Goal: Task Accomplishment & Management: Manage account settings

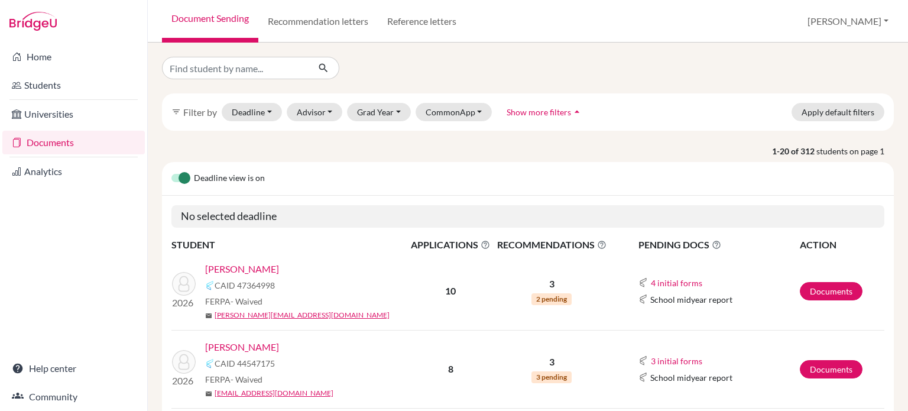
scroll to position [118, 0]
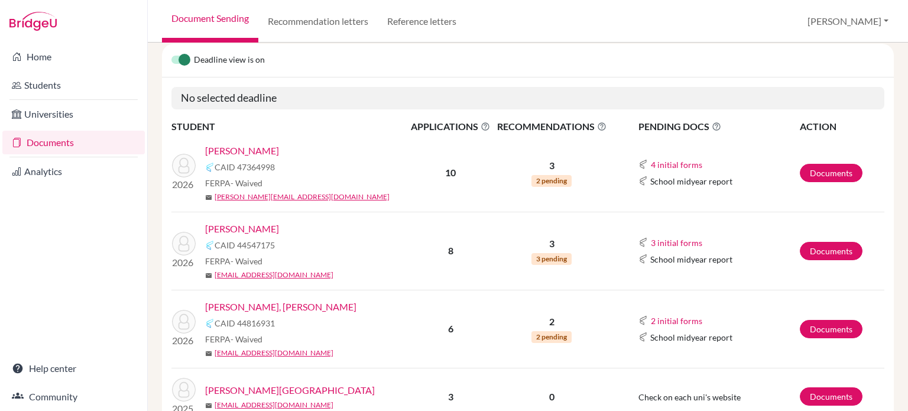
click at [261, 148] on link "[PERSON_NAME]" at bounding box center [242, 151] width 74 height 14
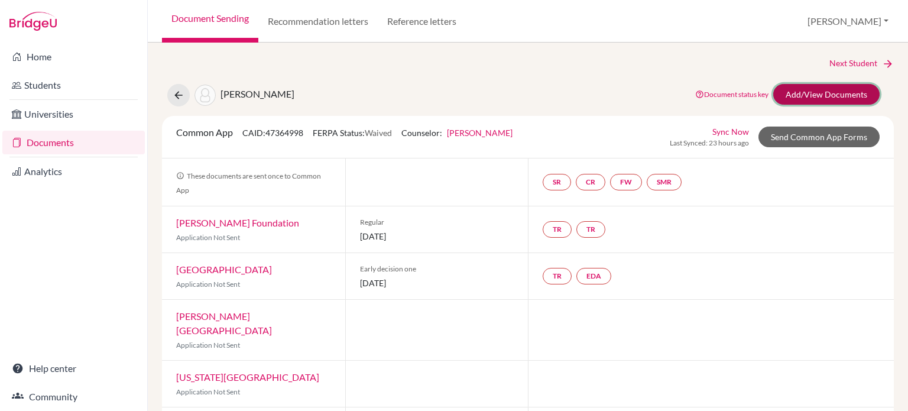
click at [812, 95] on link "Add/View Documents" at bounding box center [826, 94] width 106 height 21
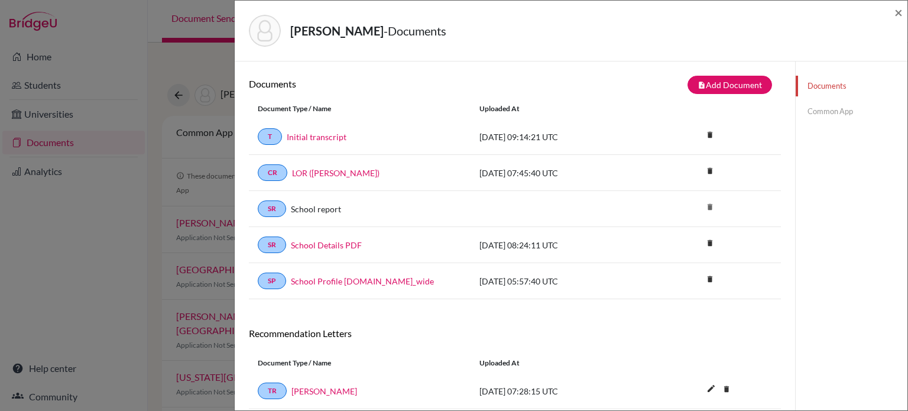
scroll to position [109, 0]
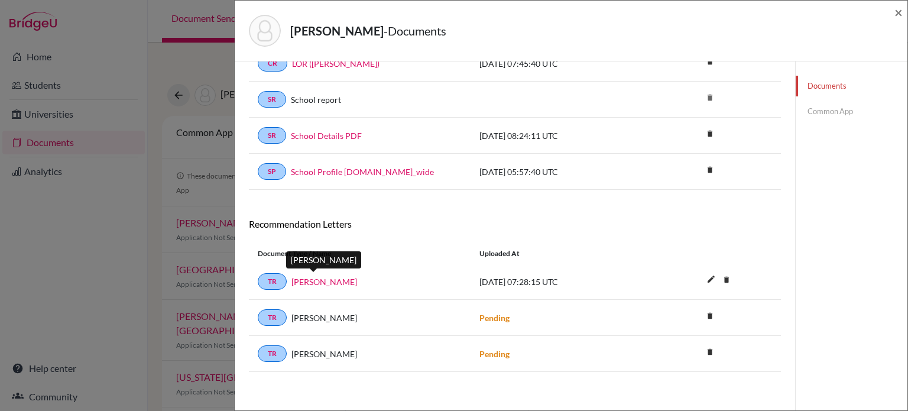
click at [331, 278] on link "Grace Riffey" at bounding box center [324, 282] width 66 height 12
click at [896, 13] on span "×" at bounding box center [899, 12] width 8 height 17
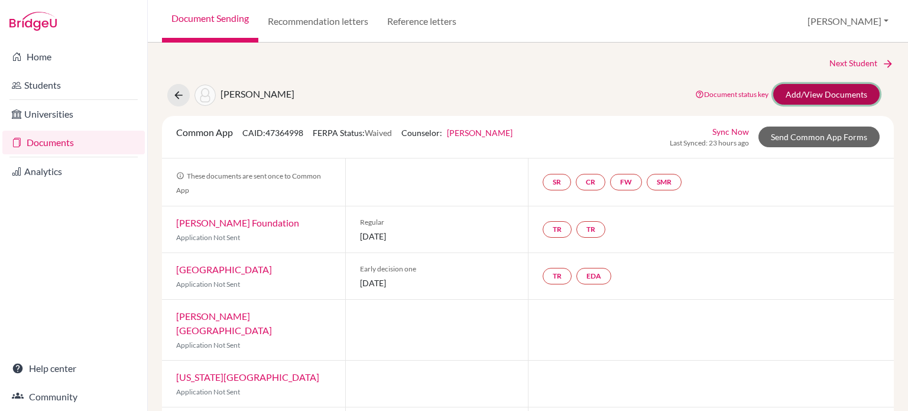
click at [777, 92] on link "Add/View Documents" at bounding box center [826, 94] width 106 height 21
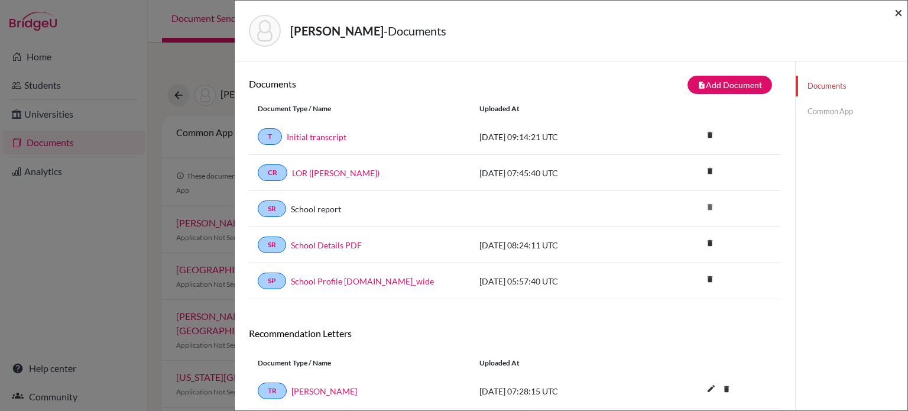
click at [899, 11] on span "×" at bounding box center [899, 12] width 8 height 17
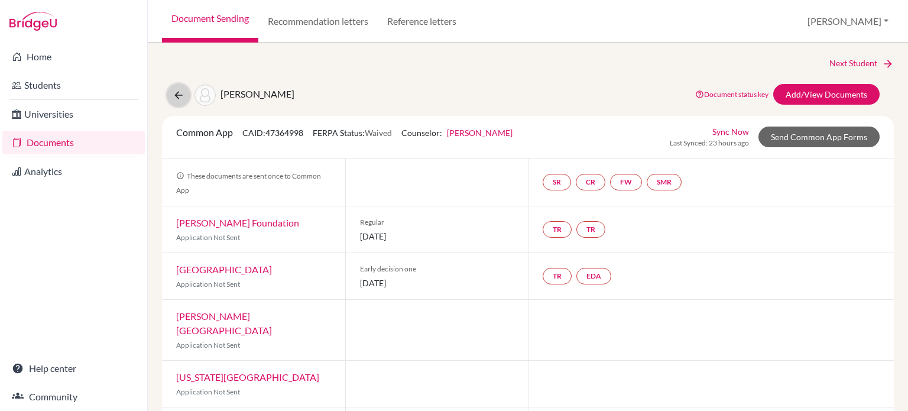
click at [177, 93] on icon at bounding box center [179, 95] width 12 height 12
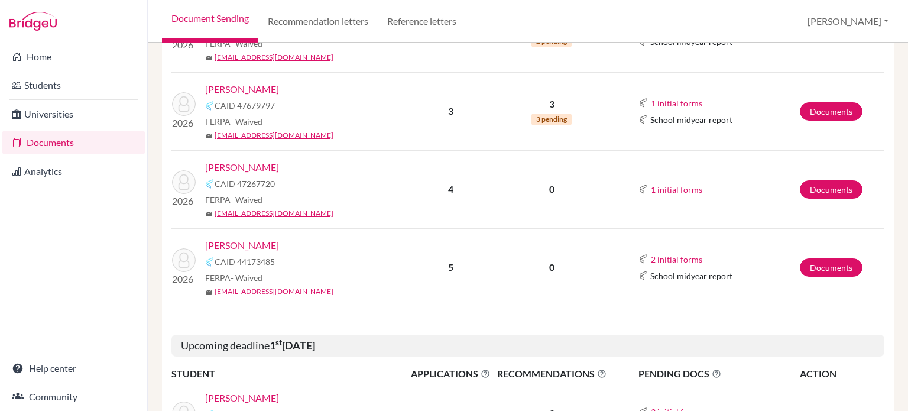
scroll to position [473, 0]
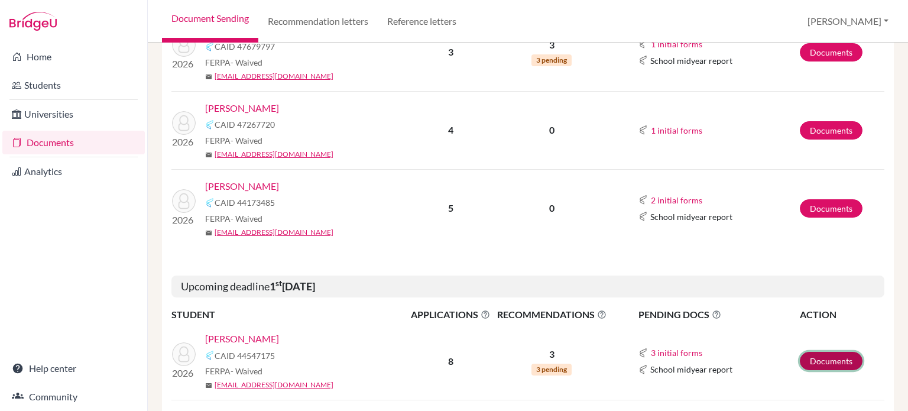
click at [809, 359] on link "Documents" at bounding box center [831, 361] width 63 height 18
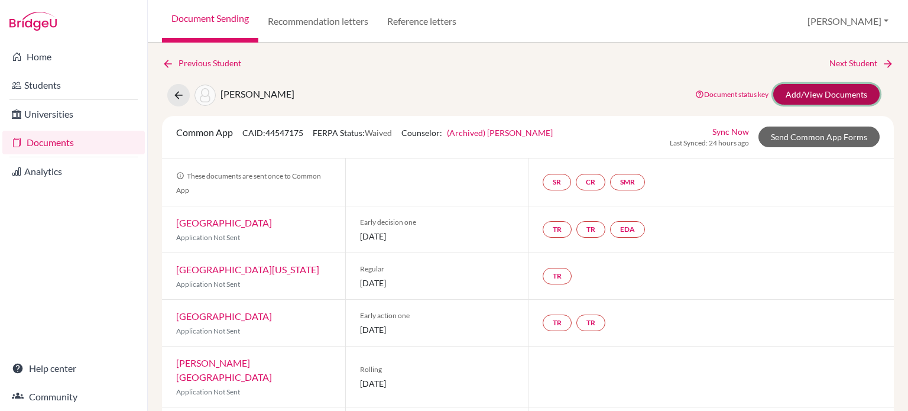
click at [820, 98] on link "Add/View Documents" at bounding box center [826, 94] width 106 height 21
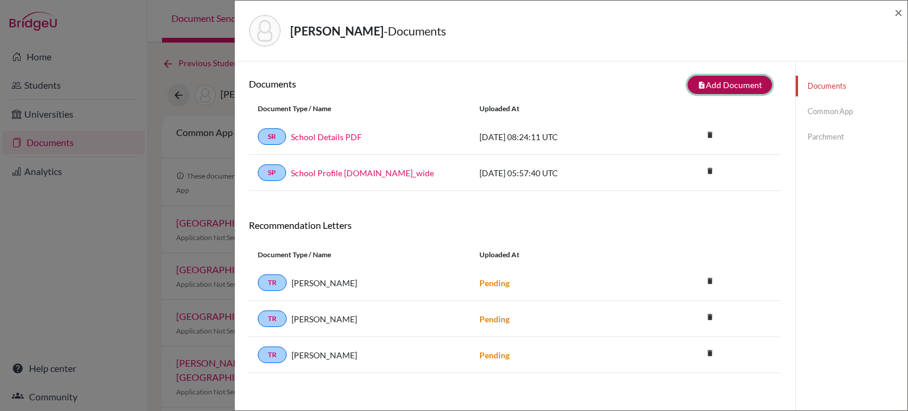
click at [726, 88] on button "note_add Add Document" at bounding box center [730, 85] width 85 height 18
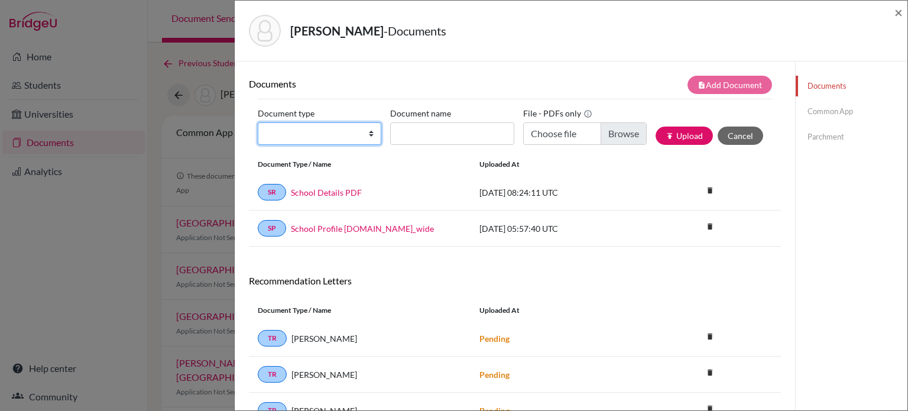
click at [265, 134] on select "Change explanation for Common App reports Counselor recommendation Internationa…" at bounding box center [320, 133] width 124 height 22
select select "4"
click at [258, 122] on select "Change explanation for Common App reports Counselor recommendation Internationa…" at bounding box center [320, 133] width 124 height 22
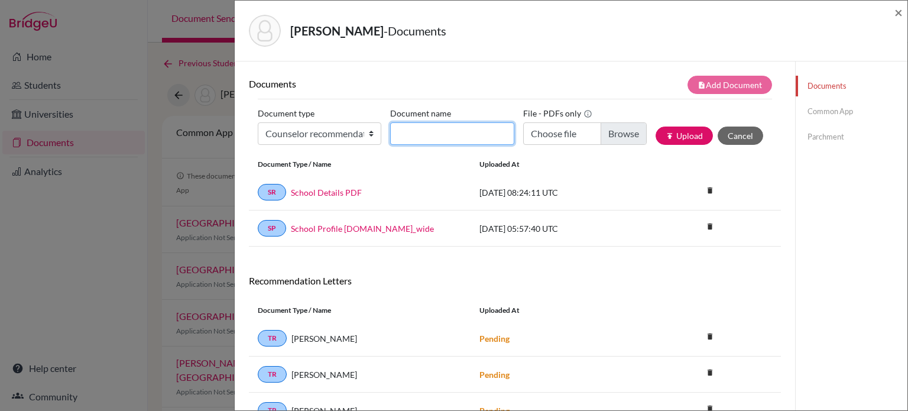
click at [452, 131] on input "Document name" at bounding box center [452, 133] width 124 height 22
type input "LOR (A. Jones)"
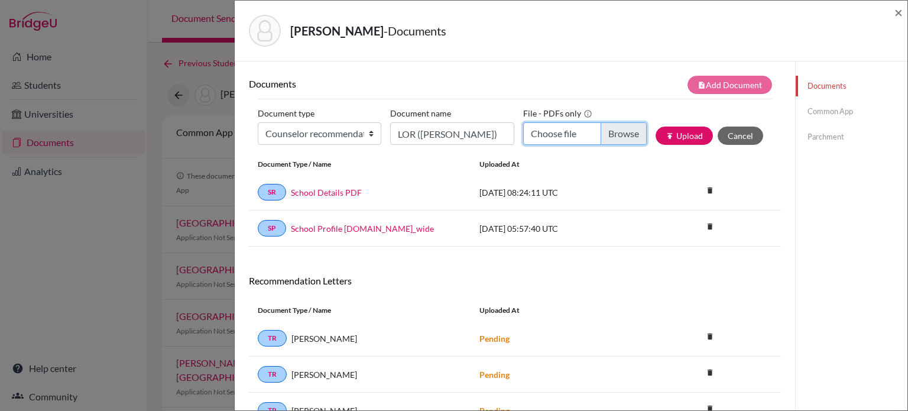
click at [615, 128] on input "Choose file" at bounding box center [585, 133] width 124 height 22
type input "C:\fakepath\Amanda Lim.docx.pdf"
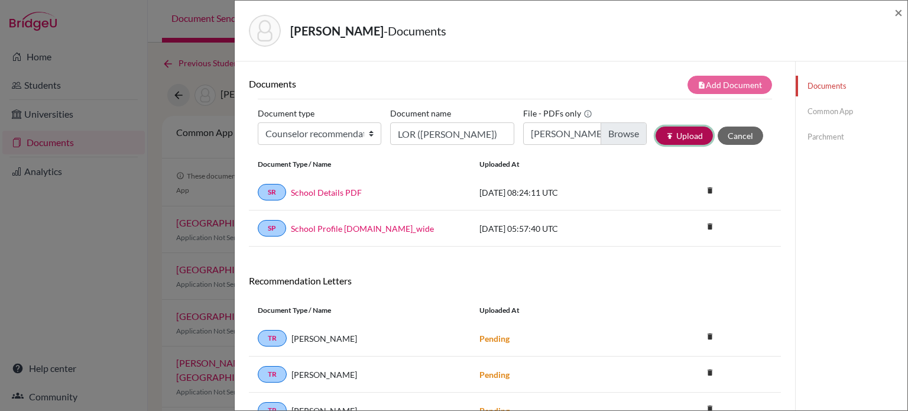
click at [681, 131] on button "publish Upload" at bounding box center [684, 136] width 57 height 18
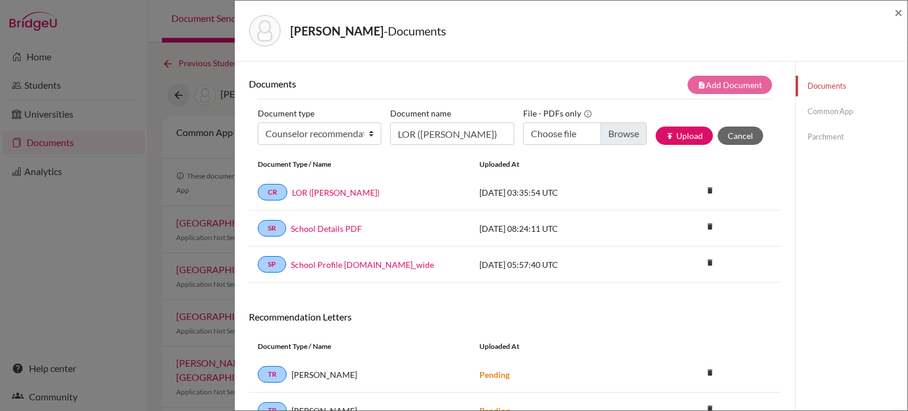
scroll to position [94, 0]
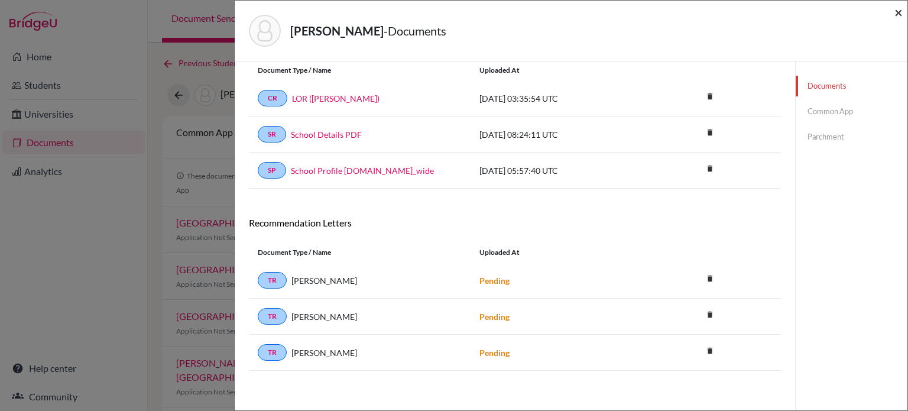
click at [901, 13] on span "×" at bounding box center [899, 12] width 8 height 17
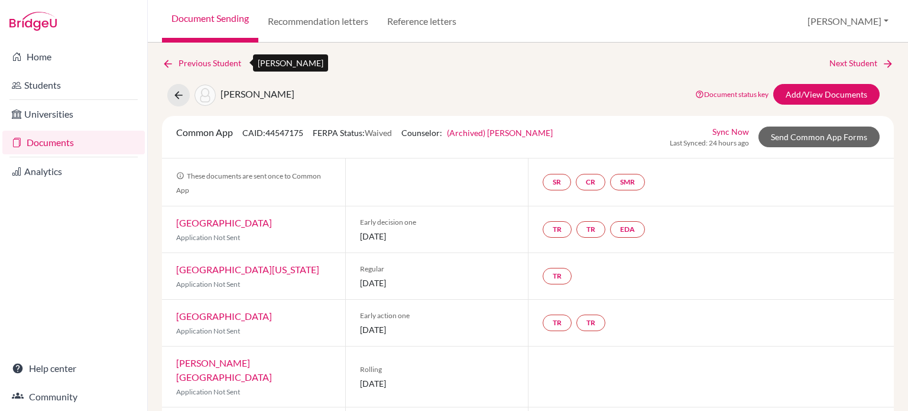
click at [169, 64] on icon at bounding box center [168, 64] width 12 height 12
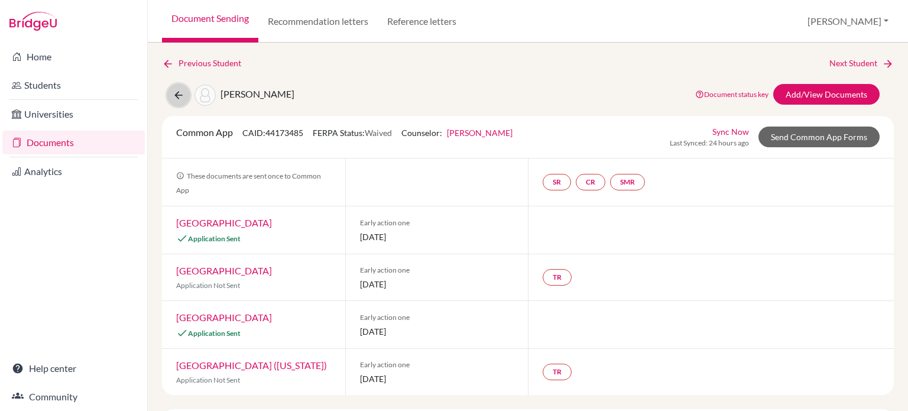
click at [170, 93] on button at bounding box center [178, 95] width 22 height 22
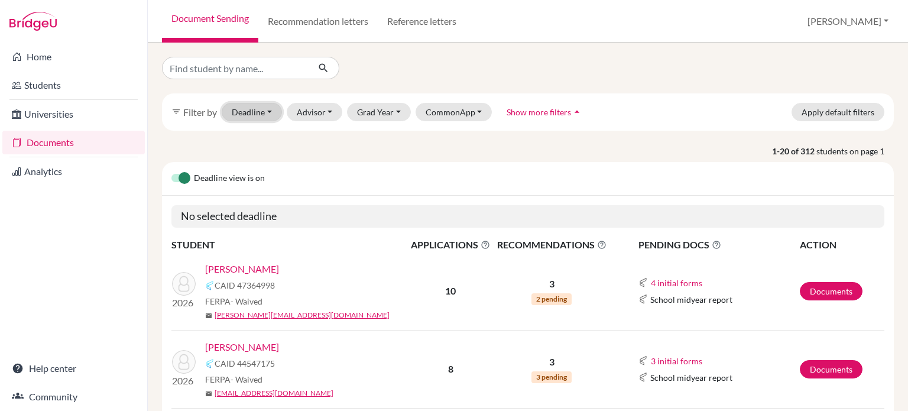
click at [265, 107] on button "Deadline - Select a date range Or double click for a single date selection [DAT…" at bounding box center [252, 112] width 60 height 18
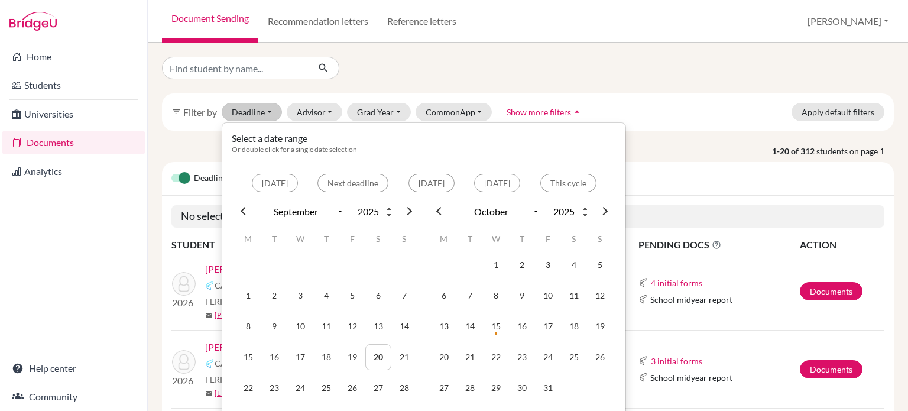
click at [598, 70] on div at bounding box center [528, 68] width 750 height 22
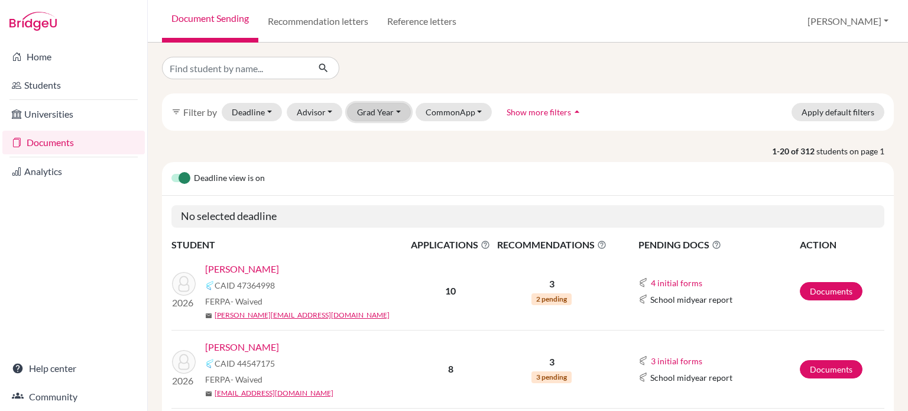
click at [382, 112] on button "Grad Year" at bounding box center [379, 112] width 64 height 18
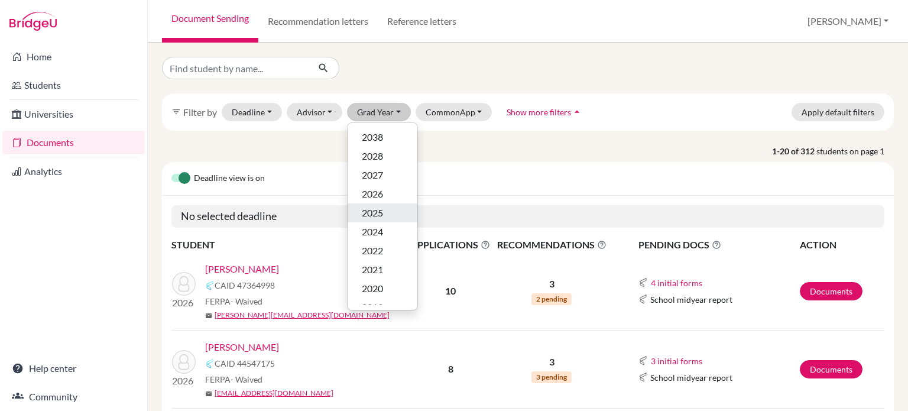
click at [388, 209] on div "2025" at bounding box center [382, 213] width 41 height 14
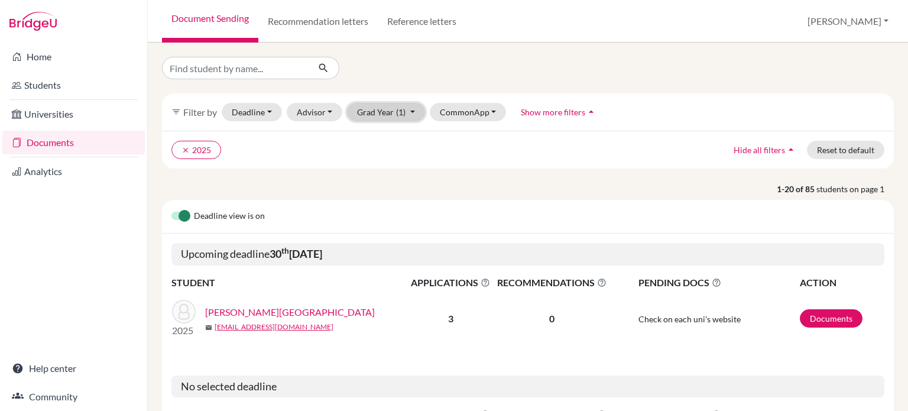
click at [367, 111] on button "Grad Year (1)" at bounding box center [386, 112] width 78 height 18
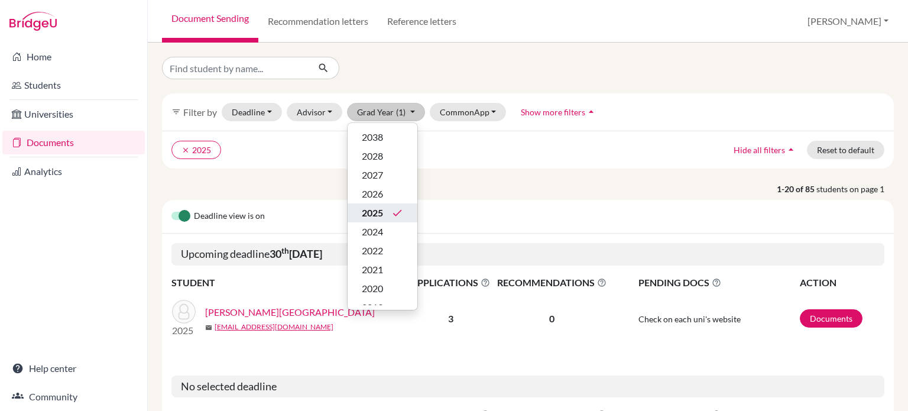
click at [378, 213] on span "2025" at bounding box center [372, 213] width 21 height 14
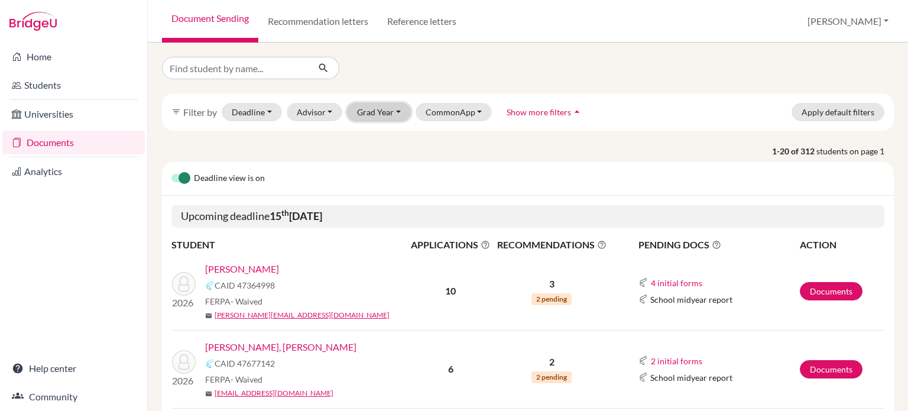
click at [367, 107] on button "Grad Year" at bounding box center [379, 112] width 64 height 18
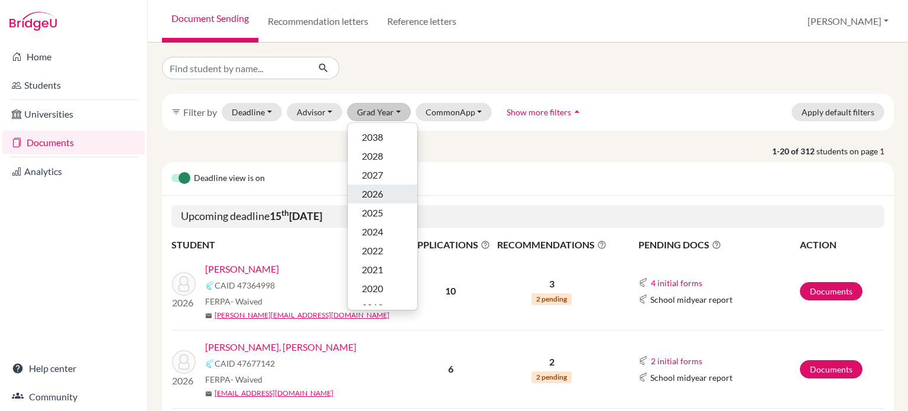
click at [376, 192] on span "2026" at bounding box center [372, 194] width 21 height 14
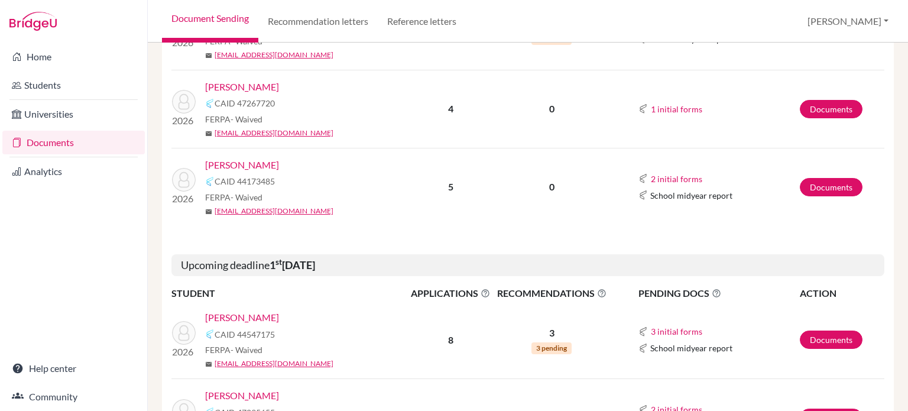
scroll to position [414, 0]
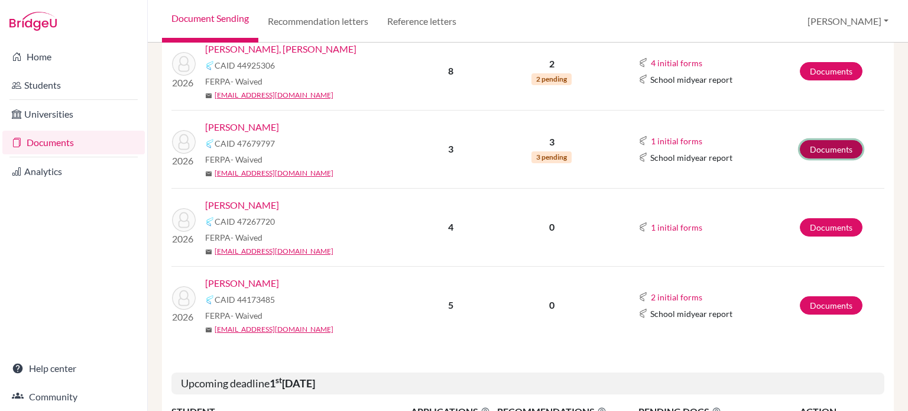
click at [827, 147] on link "Documents" at bounding box center [831, 149] width 63 height 18
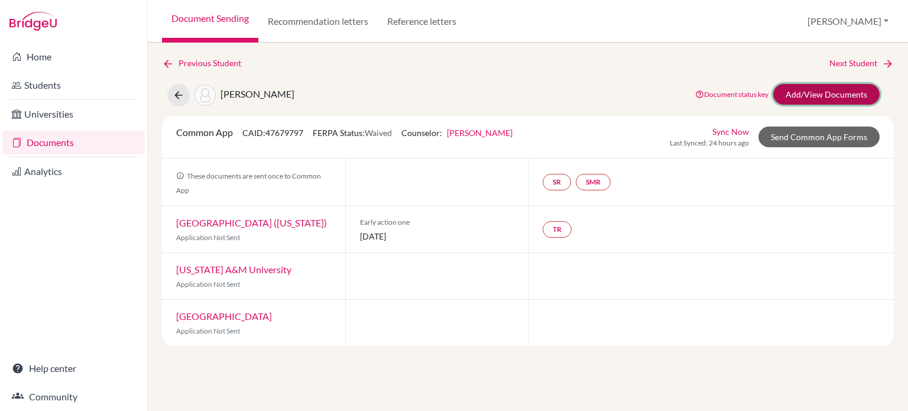
click at [861, 84] on link "Add/View Documents" at bounding box center [826, 94] width 106 height 21
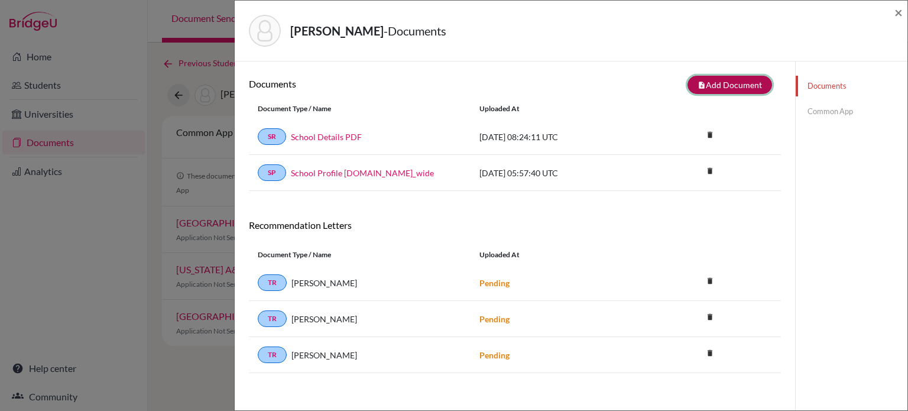
click at [724, 83] on button "note_add Add Document" at bounding box center [730, 85] width 85 height 18
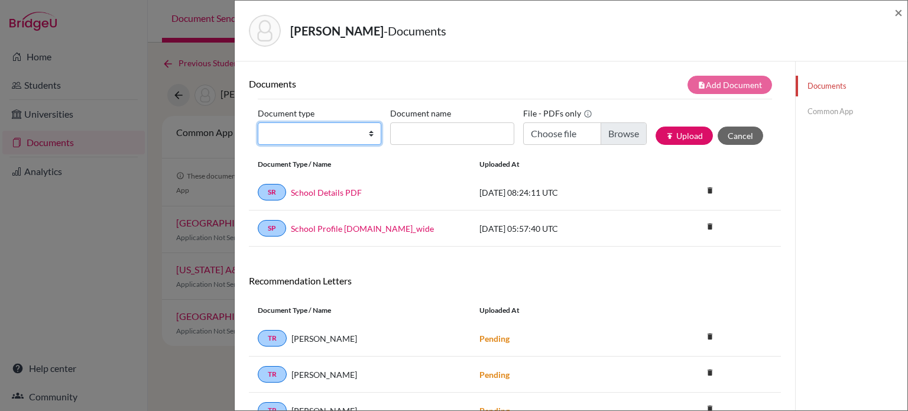
click at [331, 122] on select "Change explanation for Common App reports Counselor recommendation Internationa…" at bounding box center [320, 133] width 124 height 22
select select "4"
click at [258, 122] on select "Change explanation for Common App reports Counselor recommendation Internationa…" at bounding box center [320, 133] width 124 height 22
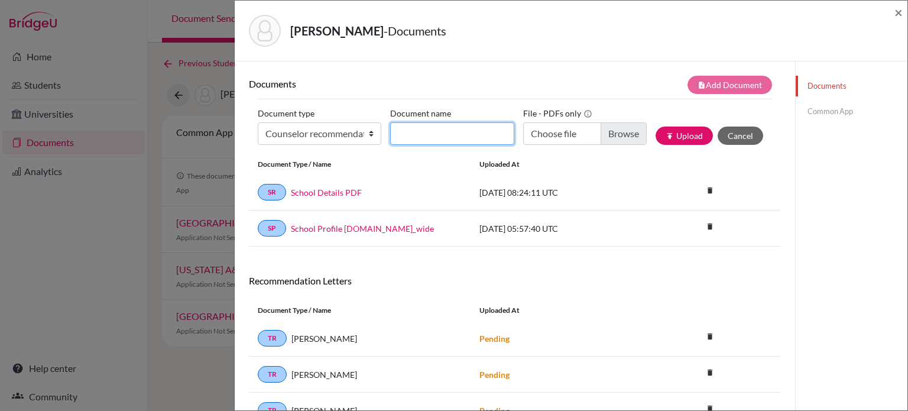
click at [461, 138] on input "Document name" at bounding box center [452, 133] width 124 height 22
type input "LOR ([PERSON_NAME])"
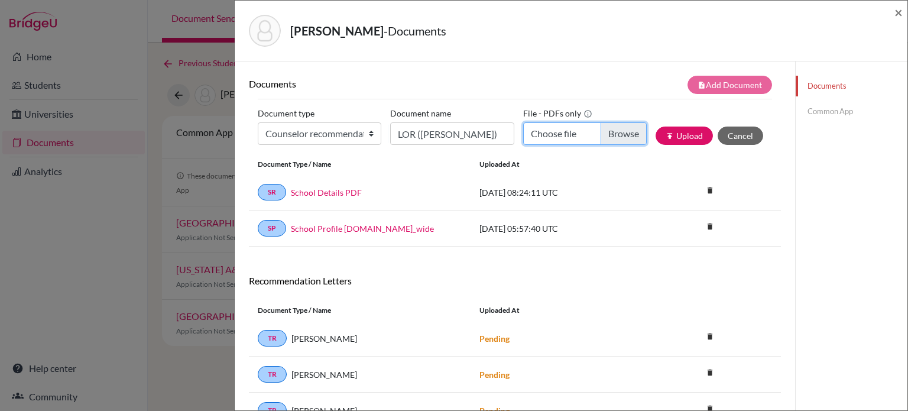
click at [601, 128] on input "Choose file" at bounding box center [585, 133] width 124 height 22
type input "C:\fakepath\Abraham Johnson - LOR (A. Jones).docx.pdf"
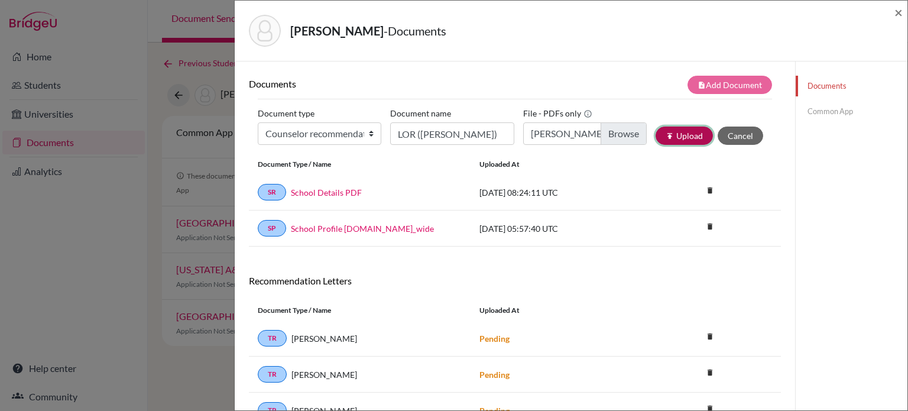
click at [674, 129] on button "publish Upload" at bounding box center [684, 136] width 57 height 18
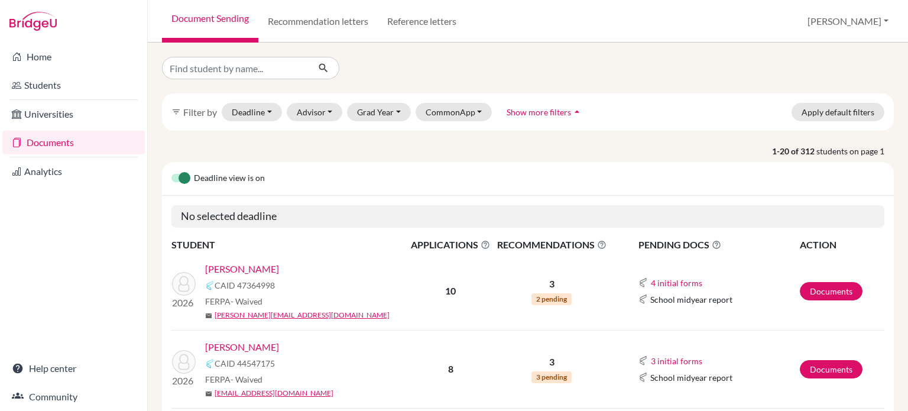
click at [248, 348] on link "[PERSON_NAME]" at bounding box center [242, 347] width 74 height 14
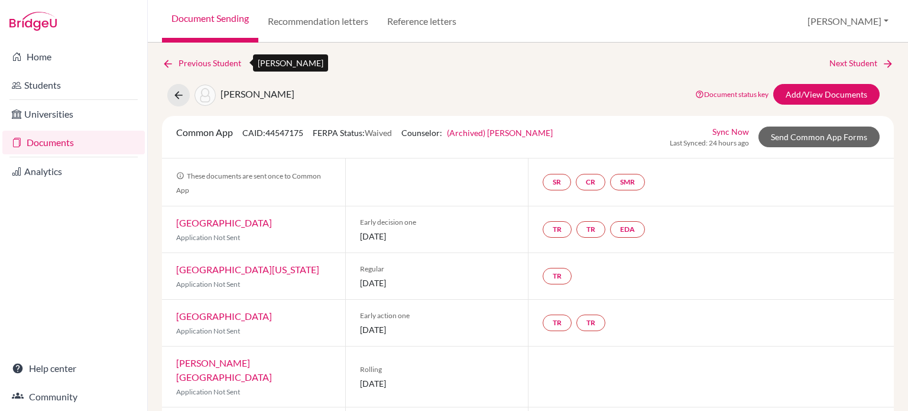
click at [167, 61] on icon at bounding box center [168, 64] width 12 height 12
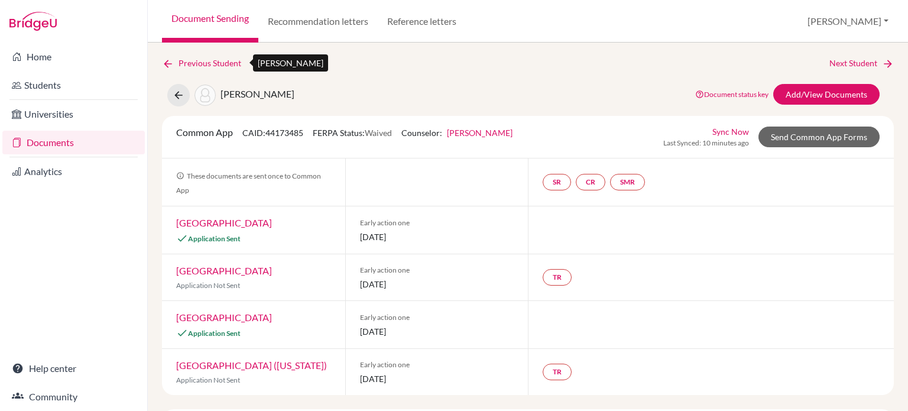
click at [165, 62] on icon at bounding box center [168, 64] width 12 height 12
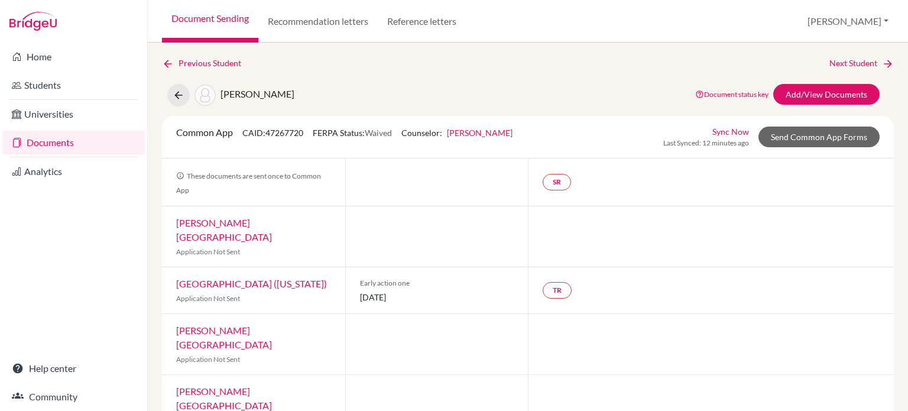
click at [219, 25] on link "Document Sending" at bounding box center [210, 21] width 96 height 43
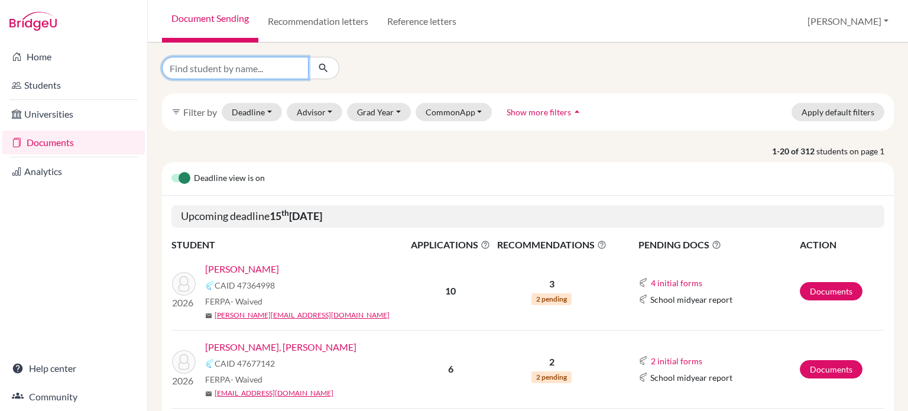
click at [262, 75] on input "Find student by name..." at bounding box center [235, 68] width 147 height 22
type input "[PERSON_NAME]"
click button "submit" at bounding box center [323, 68] width 31 height 22
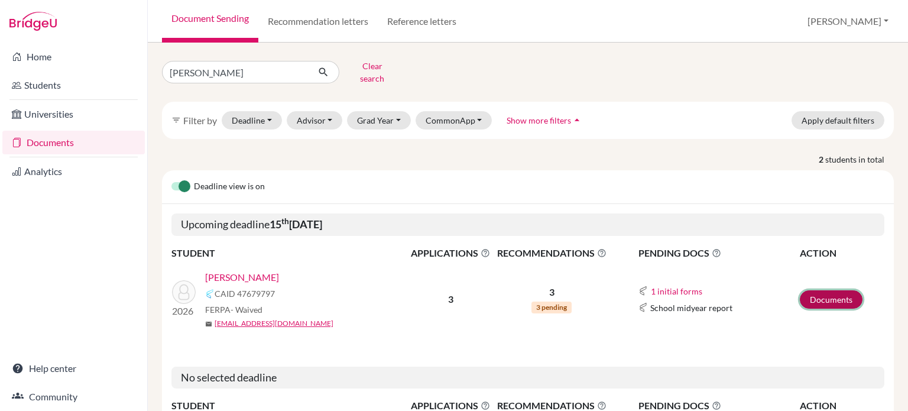
click at [823, 293] on link "Documents" at bounding box center [831, 299] width 63 height 18
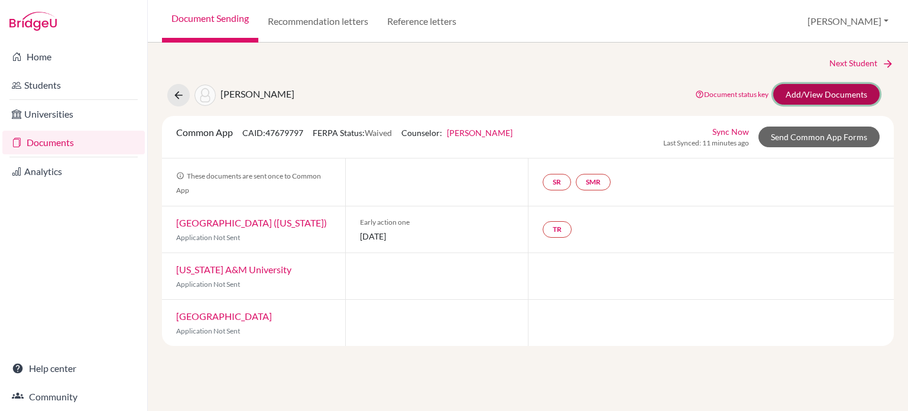
click at [812, 98] on link "Add/View Documents" at bounding box center [826, 94] width 106 height 21
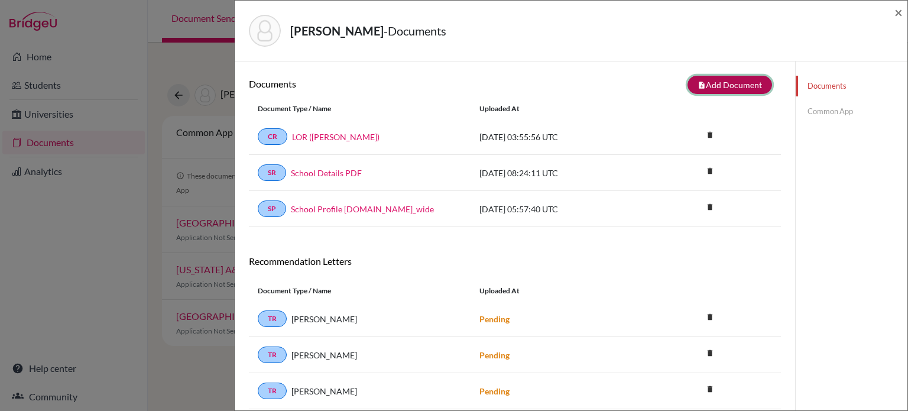
click at [714, 88] on button "note_add Add Document" at bounding box center [730, 85] width 85 height 18
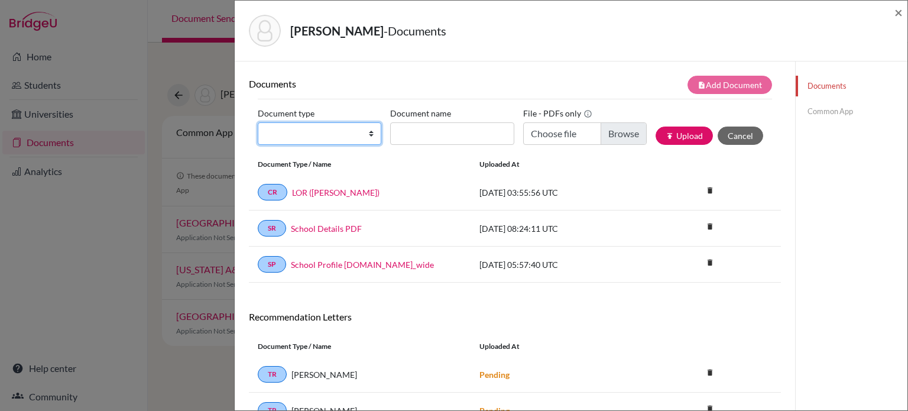
click at [362, 136] on select "Change explanation for Common App reports Counselor recommendation Internationa…" at bounding box center [320, 133] width 124 height 22
select select "2"
click at [258, 122] on select "Change explanation for Common App reports Counselor recommendation Internationa…" at bounding box center [320, 133] width 124 height 22
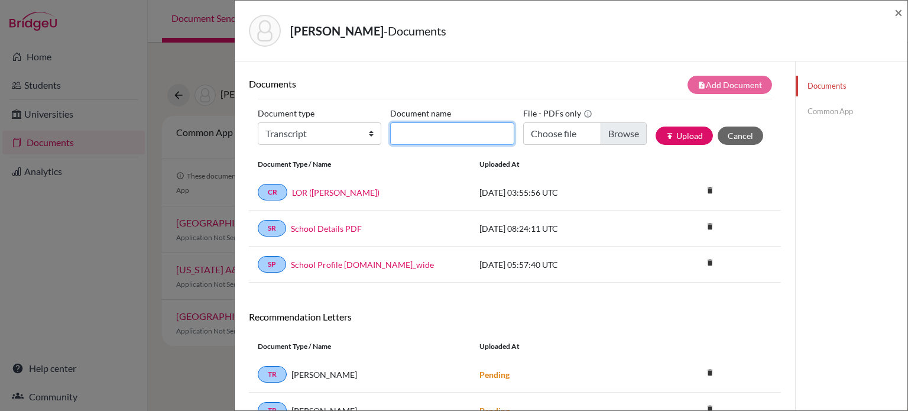
click at [468, 131] on input "Document name" at bounding box center [452, 133] width 124 height 22
type input "Initial transcript"
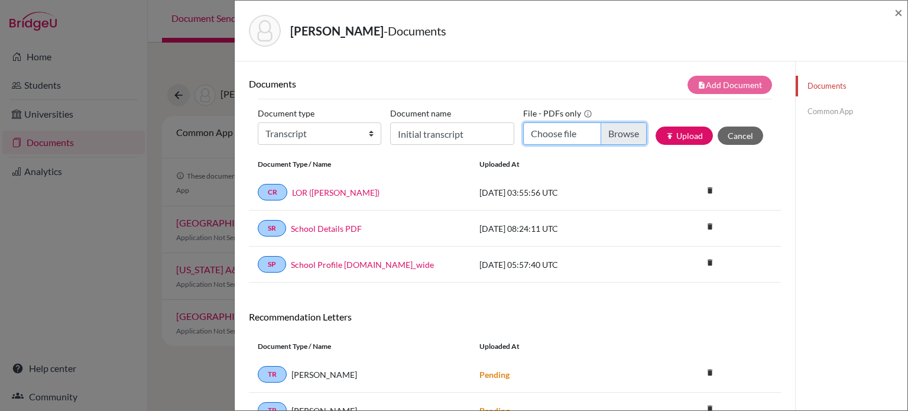
click at [620, 134] on input "Choose file" at bounding box center [585, 133] width 124 height 22
type input "C:\fakepath\Transcript_SBTL_S1Course_Johnson, Abraham Matthew.pdf"
click at [679, 137] on button "publish Upload" at bounding box center [684, 136] width 57 height 18
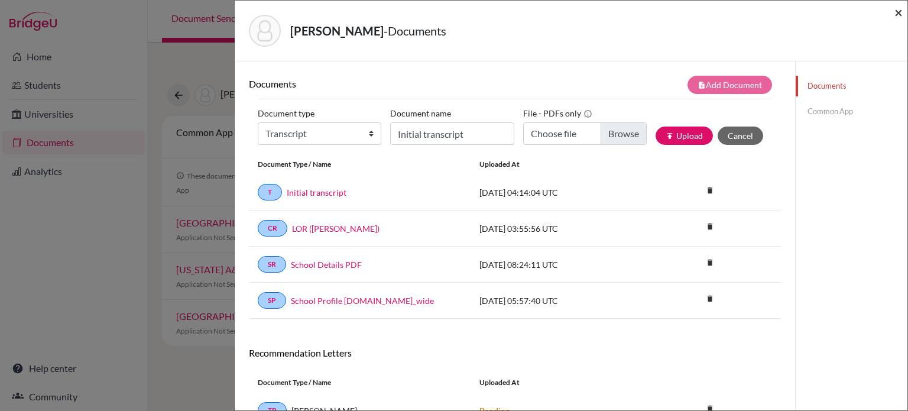
click at [896, 14] on span "×" at bounding box center [899, 12] width 8 height 17
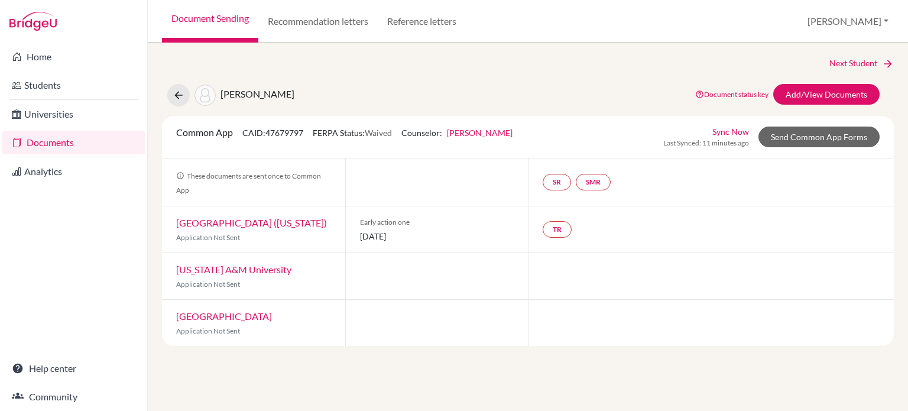
click at [201, 21] on link "Document Sending" at bounding box center [210, 21] width 96 height 43
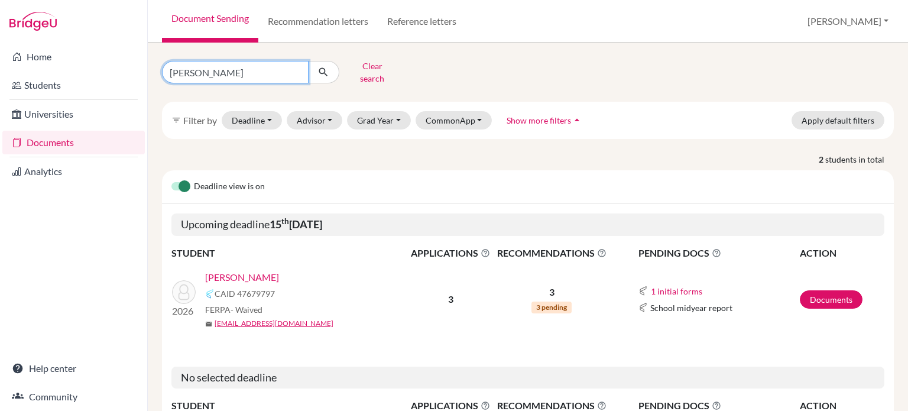
click at [293, 67] on input "[PERSON_NAME]" at bounding box center [235, 72] width 147 height 22
click at [372, 58] on form "Clear search" at bounding box center [283, 72] width 243 height 31
click at [365, 68] on button "Clear search" at bounding box center [372, 72] width 66 height 31
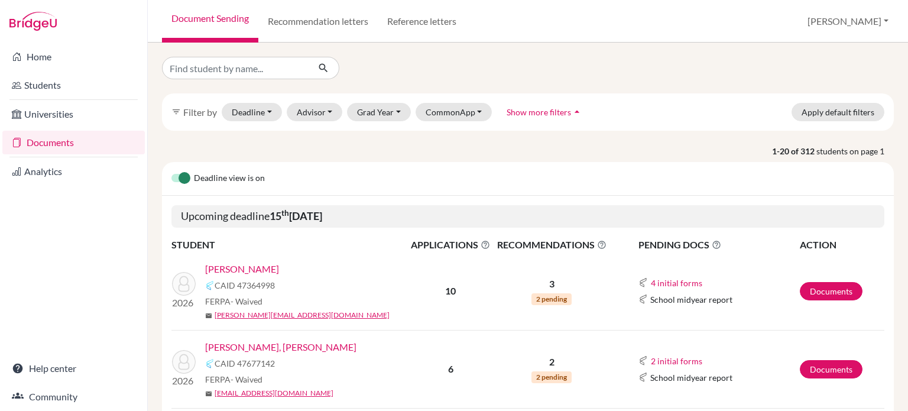
click at [394, 231] on div "Upcoming deadline [DATE]" at bounding box center [528, 216] width 732 height 41
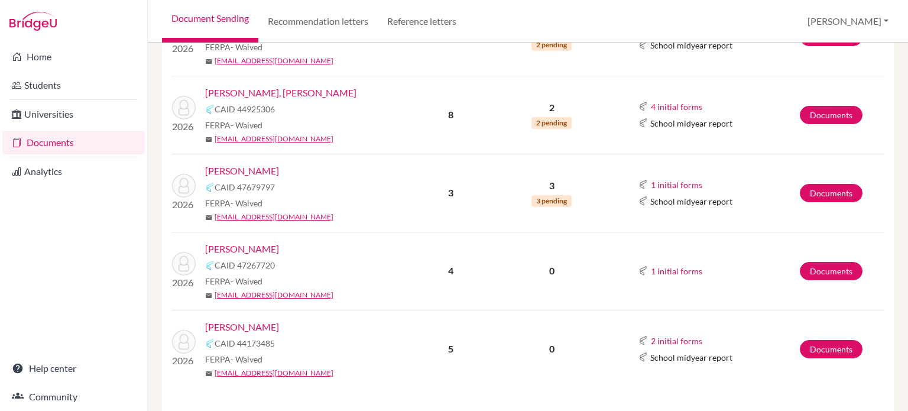
scroll to position [329, 0]
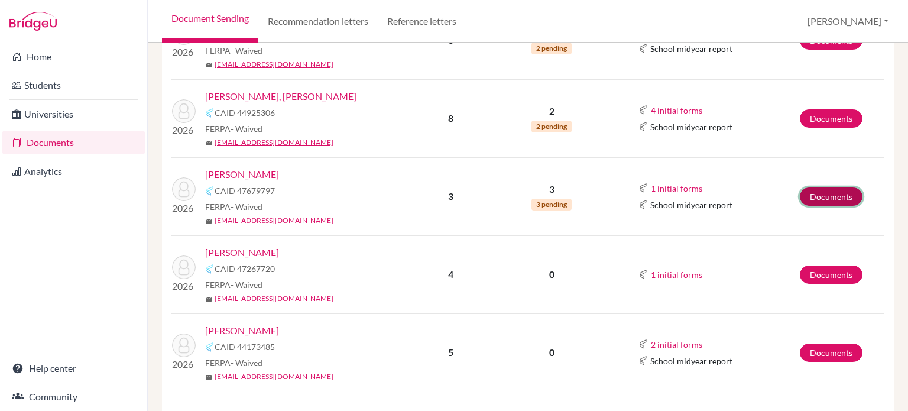
click at [815, 196] on link "Documents" at bounding box center [831, 196] width 63 height 18
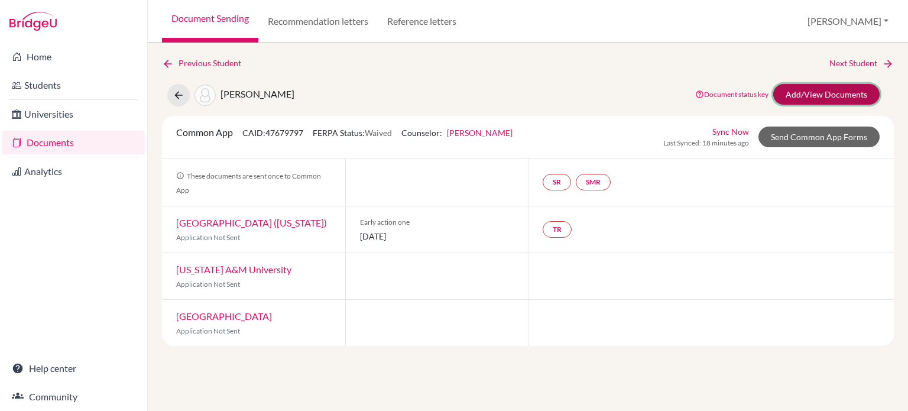
click at [824, 89] on link "Add/View Documents" at bounding box center [826, 94] width 106 height 21
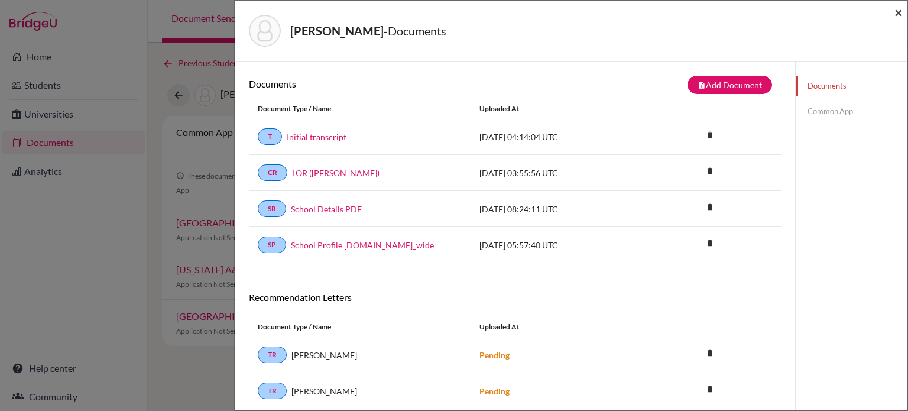
click at [898, 12] on span "×" at bounding box center [899, 12] width 8 height 17
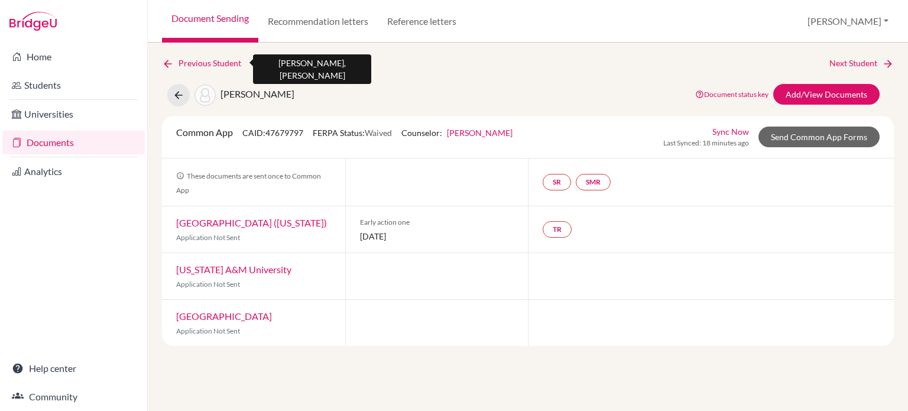
click at [164, 65] on icon at bounding box center [168, 64] width 12 height 12
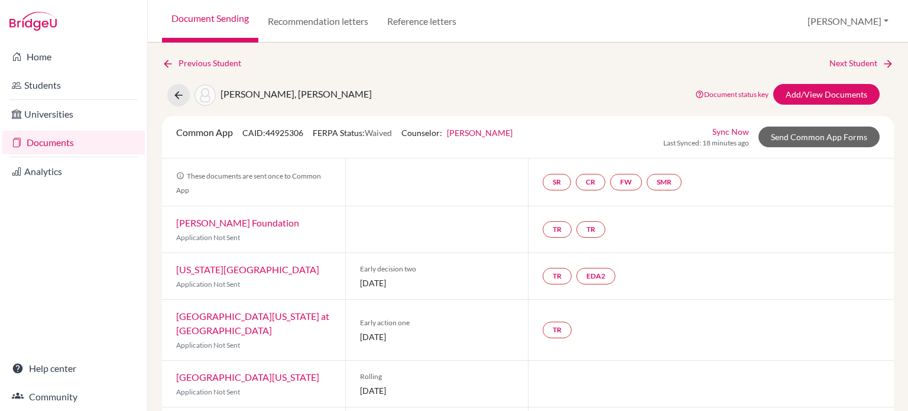
click at [199, 20] on link "Document Sending" at bounding box center [210, 21] width 96 height 43
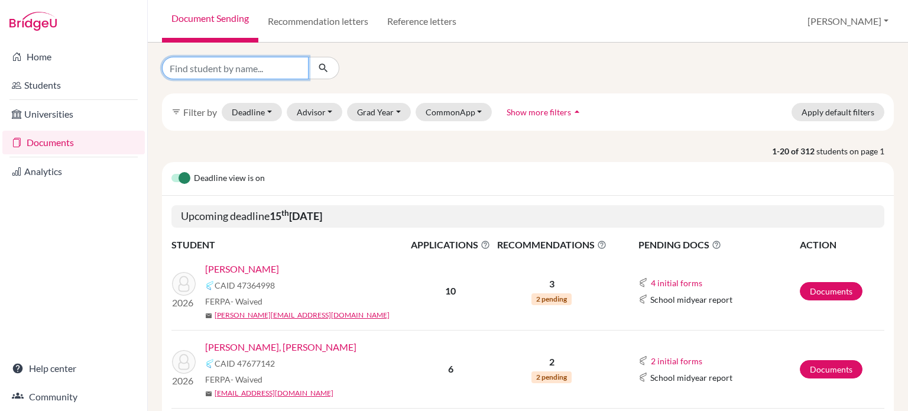
click at [238, 77] on input "Find student by name..." at bounding box center [235, 68] width 147 height 22
type input "matth"
click button "submit" at bounding box center [323, 68] width 31 height 22
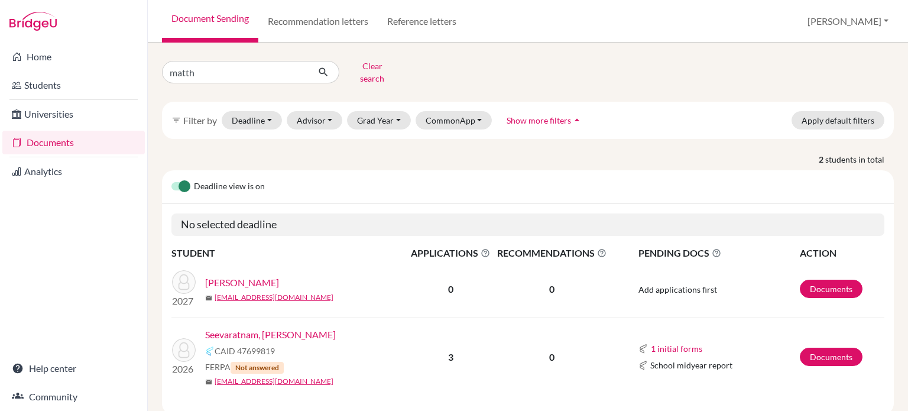
scroll to position [22, 0]
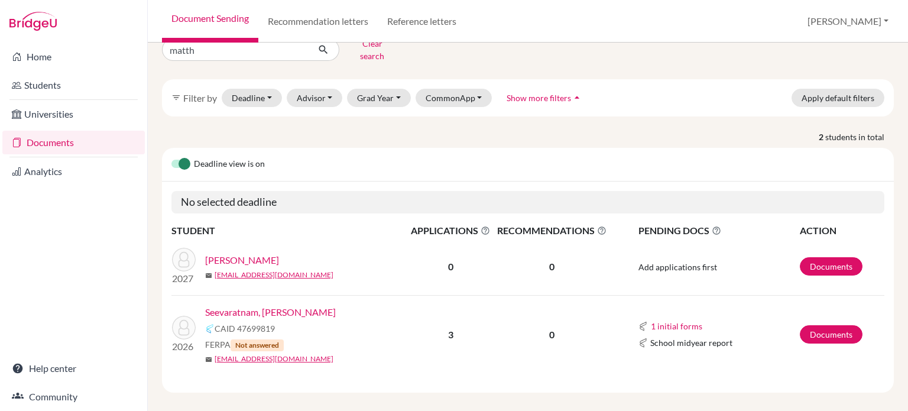
click at [231, 305] on link "Seevaratnam, [PERSON_NAME]" at bounding box center [270, 312] width 131 height 14
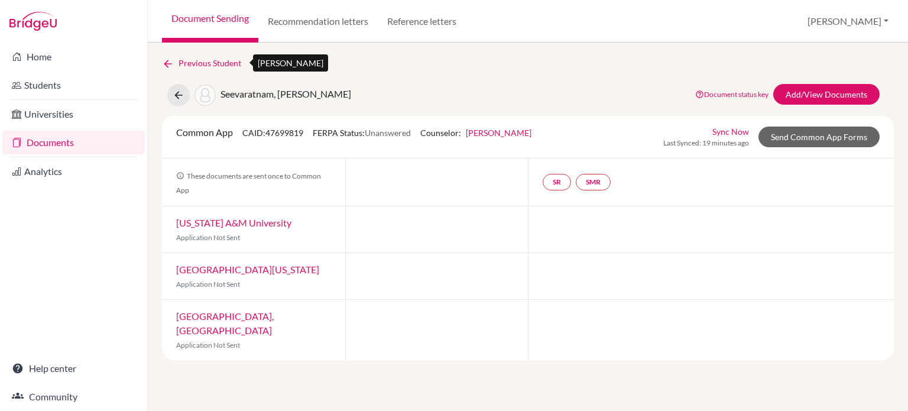
click at [167, 63] on icon at bounding box center [168, 64] width 12 height 12
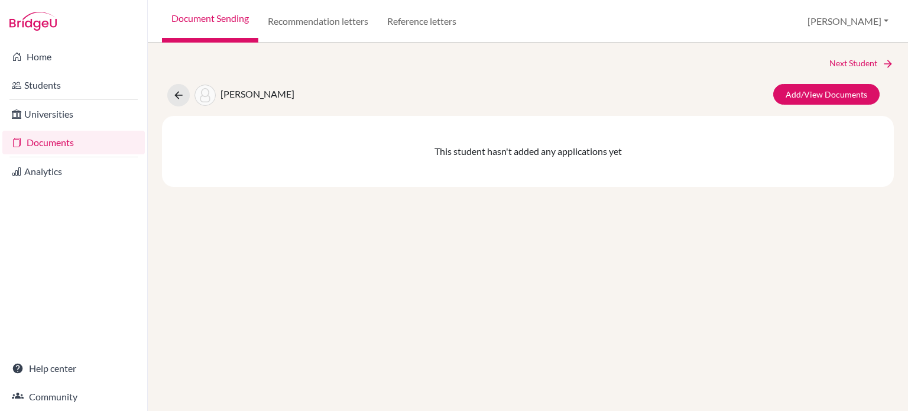
click at [176, 12] on link "Document Sending" at bounding box center [210, 21] width 96 height 43
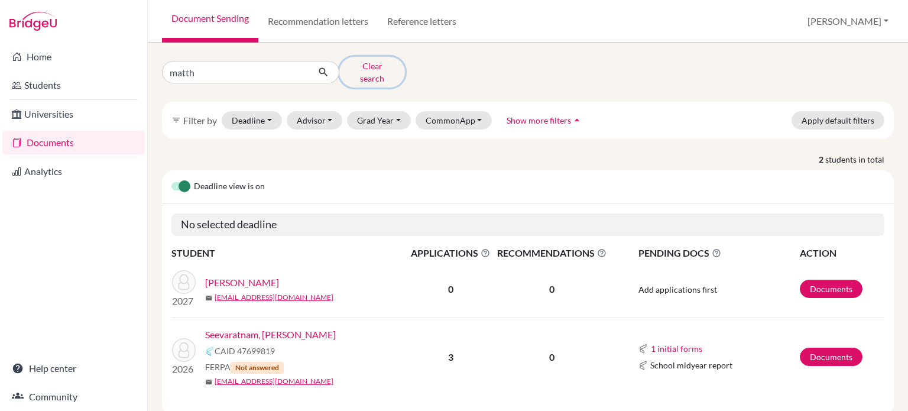
click at [360, 70] on button "Clear search" at bounding box center [372, 72] width 66 height 31
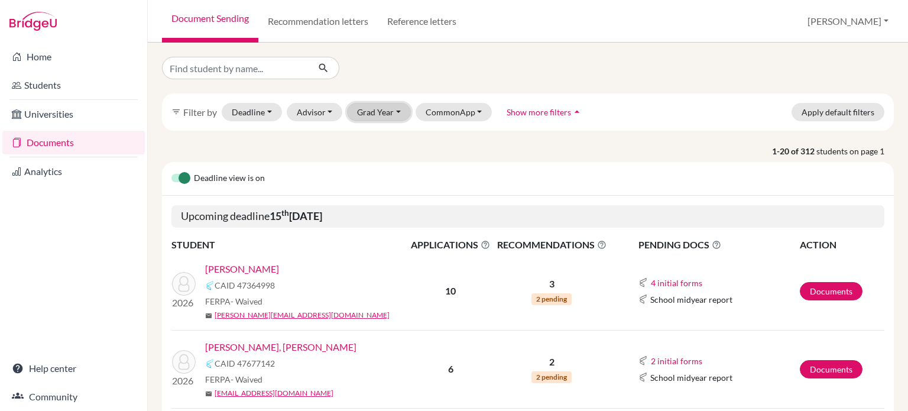
click at [382, 118] on button "Grad Year" at bounding box center [379, 112] width 64 height 18
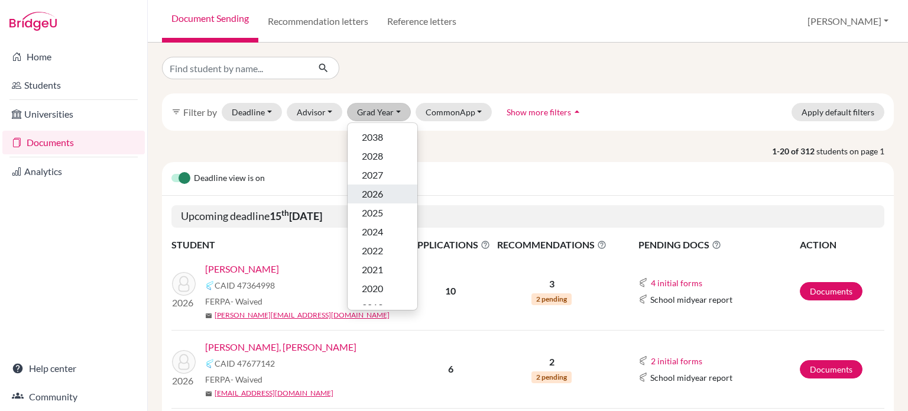
click at [371, 194] on span "2026" at bounding box center [372, 194] width 21 height 14
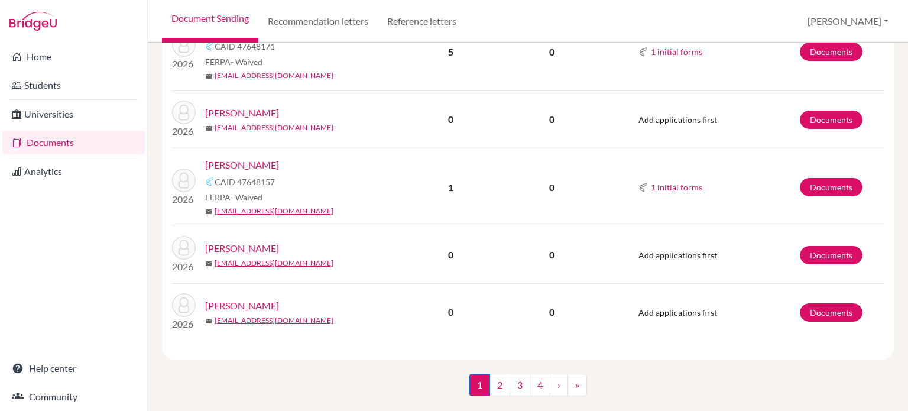
scroll to position [1900, 0]
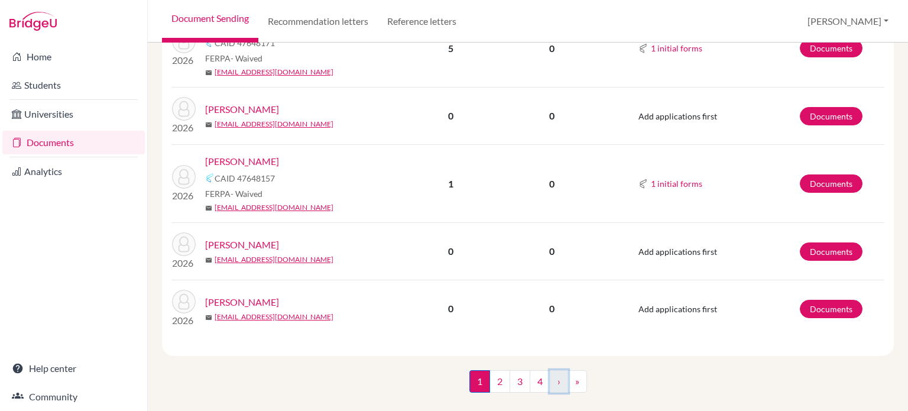
click at [555, 380] on link "›" at bounding box center [559, 381] width 18 height 22
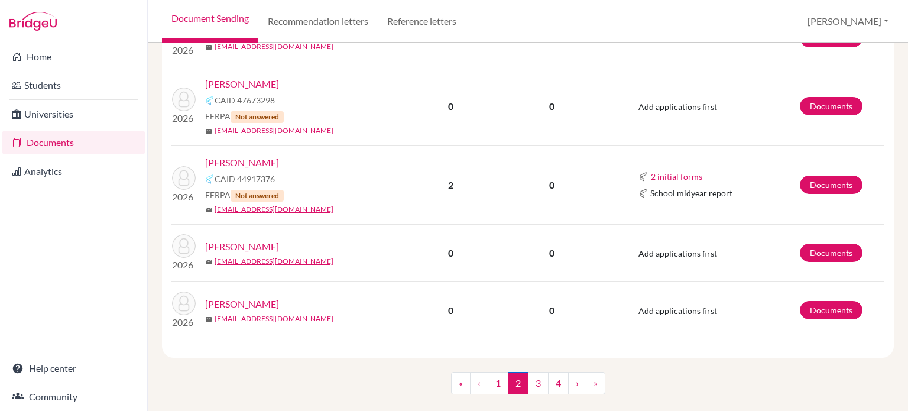
scroll to position [1213, 0]
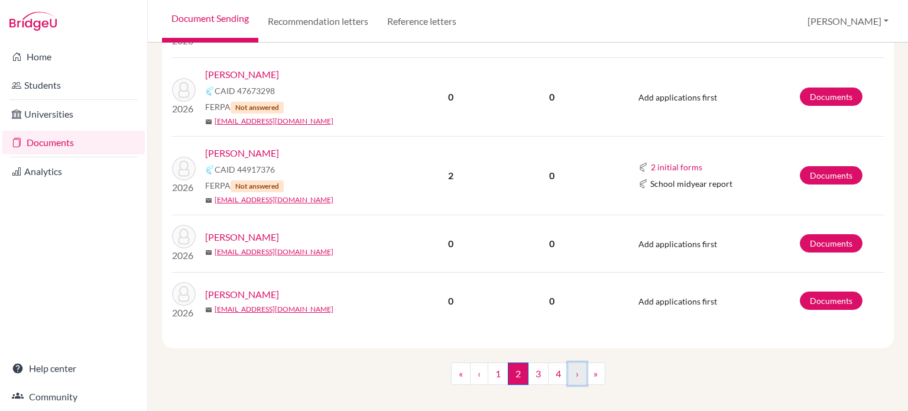
click at [570, 371] on link "›" at bounding box center [577, 373] width 18 height 22
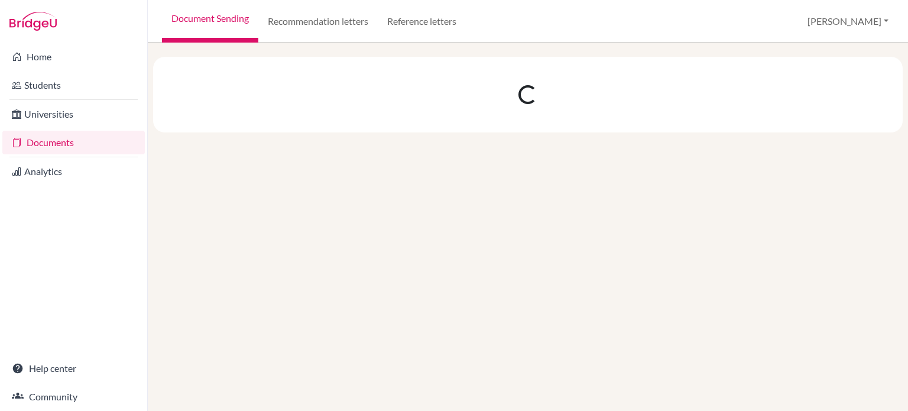
scroll to position [0, 0]
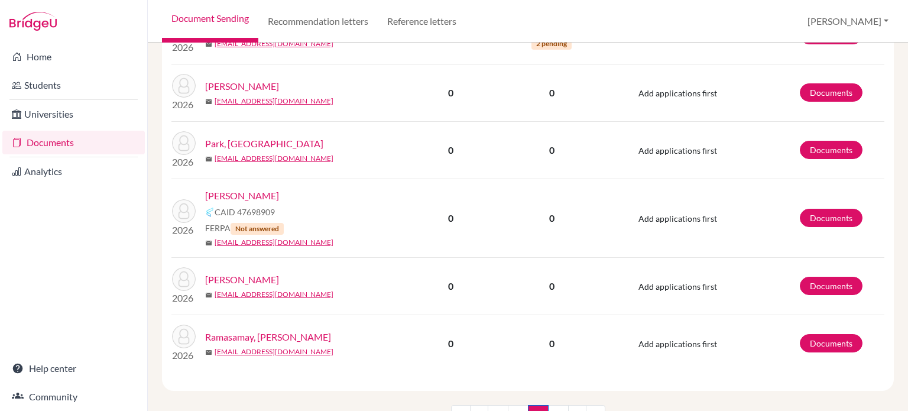
scroll to position [1178, 0]
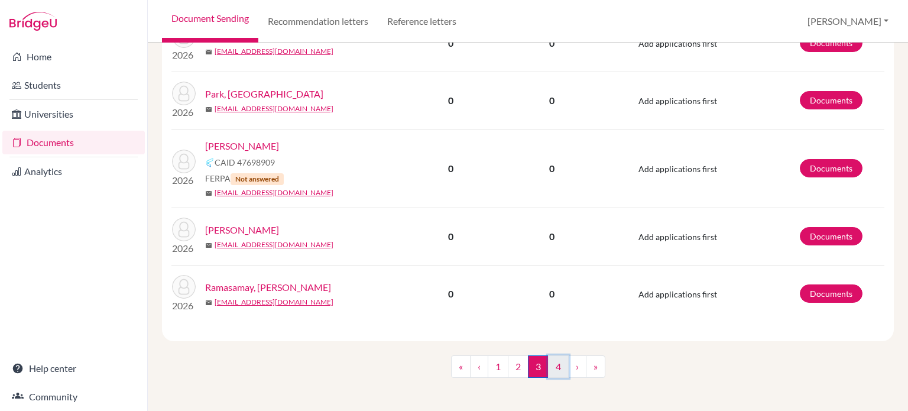
click at [556, 363] on link "4" at bounding box center [558, 366] width 21 height 22
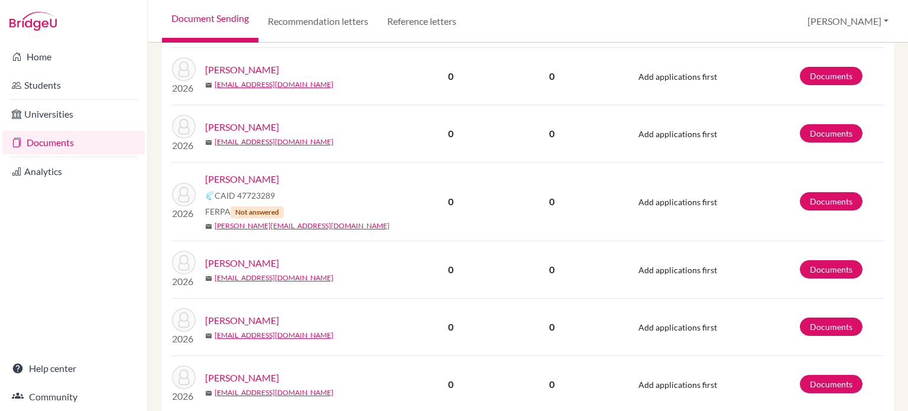
scroll to position [1162, 0]
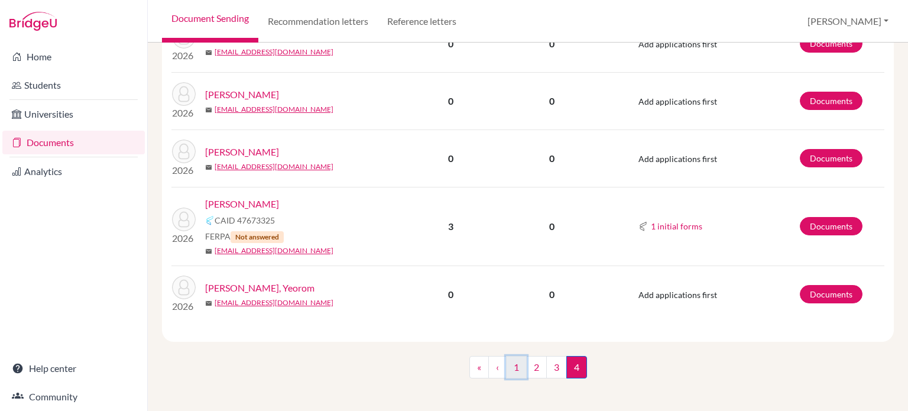
click at [510, 368] on link "1" at bounding box center [516, 367] width 21 height 22
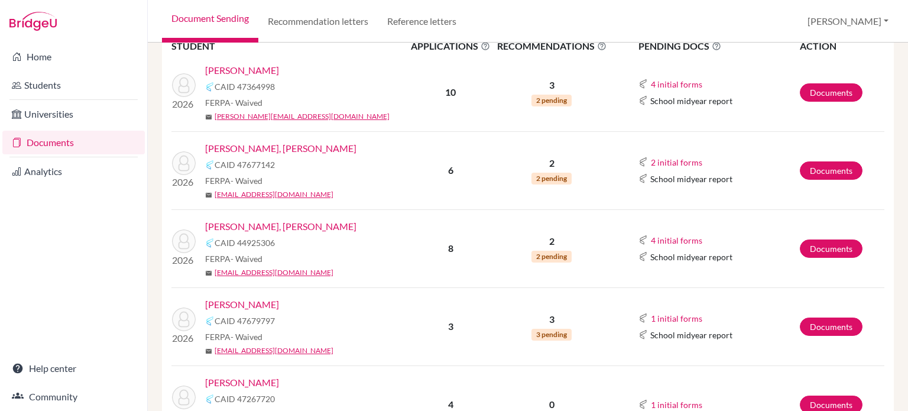
scroll to position [239, 0]
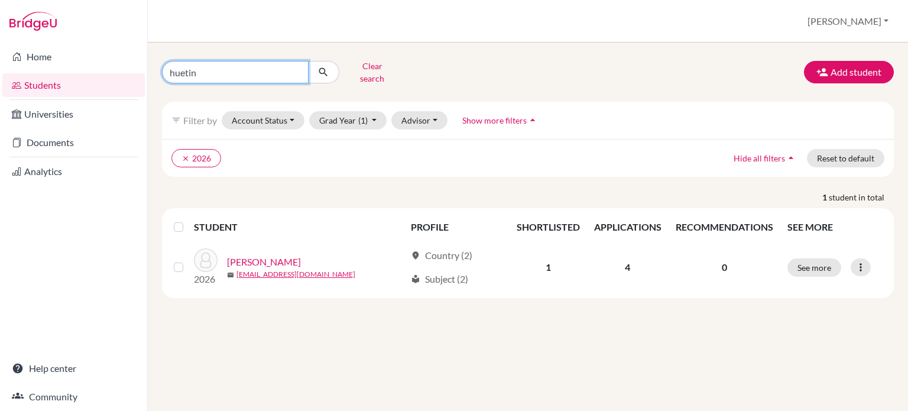
drag, startPoint x: 267, startPoint y: 73, endPoint x: 155, endPoint y: 73, distance: 111.7
click at [155, 73] on div "huetin Clear search" at bounding box center [278, 72] width 250 height 31
type input "[PERSON_NAME]"
click button "submit" at bounding box center [323, 72] width 31 height 22
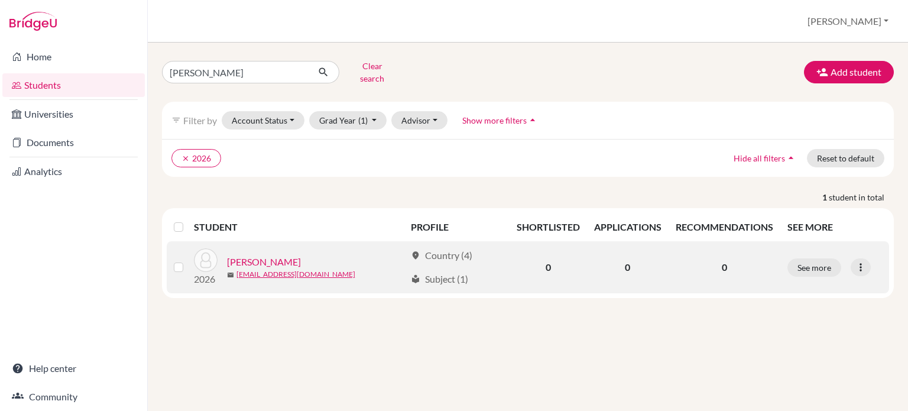
click at [273, 255] on link "[PERSON_NAME]" at bounding box center [264, 262] width 74 height 14
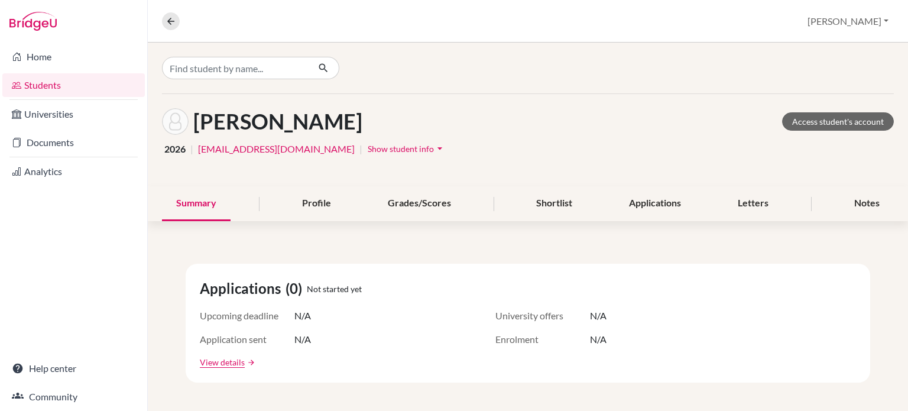
click at [367, 141] on button "Show student info arrow_drop_down" at bounding box center [406, 149] width 79 height 18
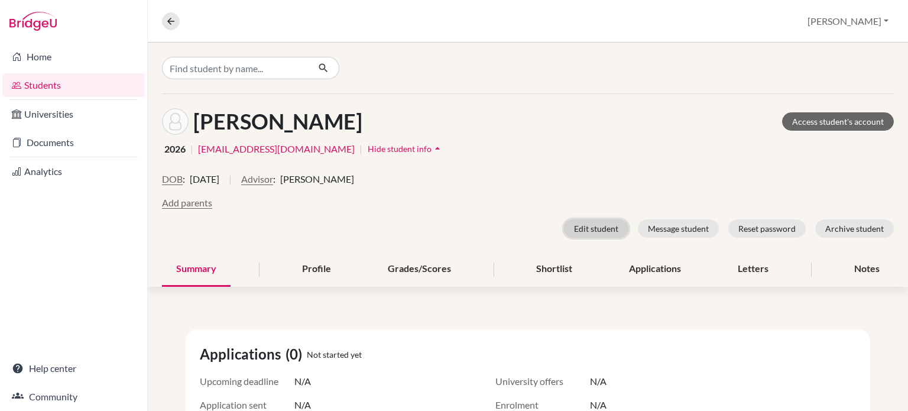
click at [584, 225] on button "Edit student" at bounding box center [596, 228] width 64 height 18
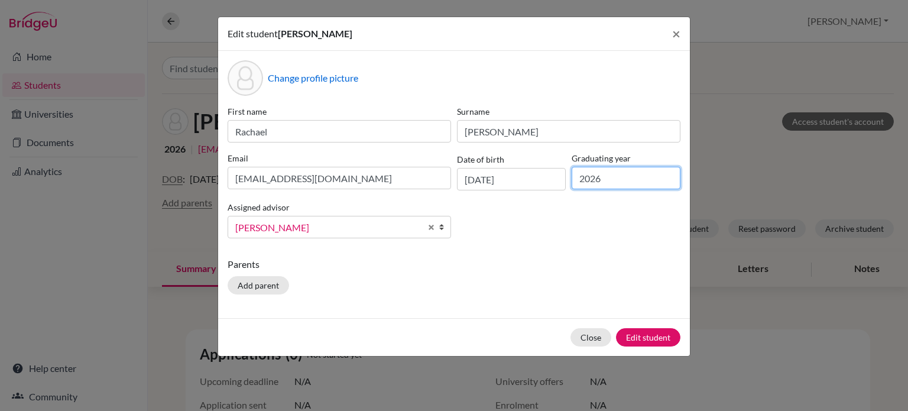
click at [588, 179] on input "2026" at bounding box center [626, 178] width 109 height 22
click at [618, 180] on input "2026" at bounding box center [626, 178] width 109 height 22
type input "2027"
click at [639, 338] on button "Edit student" at bounding box center [648, 337] width 64 height 18
